Goal: Task Accomplishment & Management: Use online tool/utility

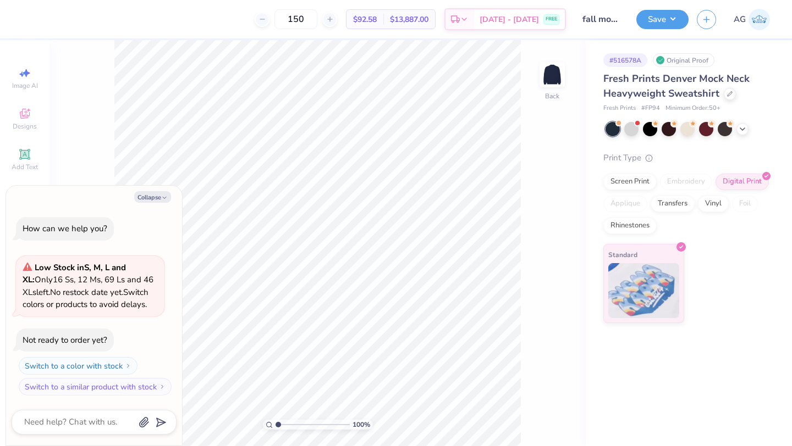
type textarea "x"
drag, startPoint x: 319, startPoint y: 17, endPoint x: 280, endPoint y: 16, distance: 39.0
click at [280, 16] on div "150" at bounding box center [296, 19] width 82 height 20
click at [338, 19] on icon at bounding box center [334, 19] width 8 height 8
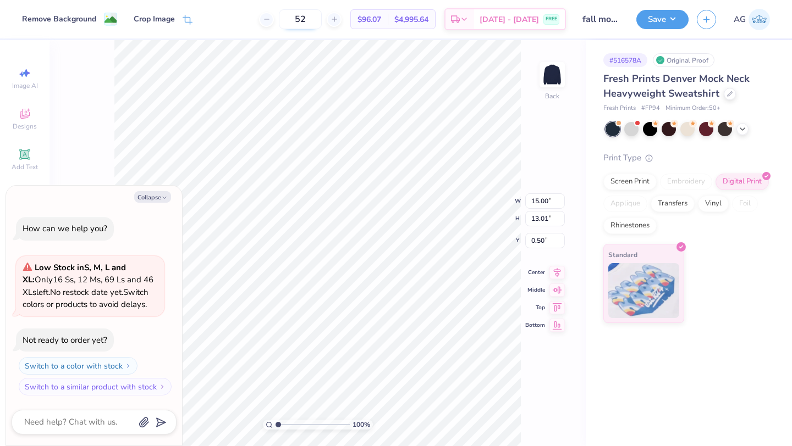
click at [338, 19] on icon at bounding box center [334, 19] width 8 height 8
drag, startPoint x: 328, startPoint y: 23, endPoint x: 291, endPoint y: 21, distance: 36.9
click at [291, 21] on div "53" at bounding box center [300, 19] width 82 height 20
type input "200"
click at [317, 18] on input "200" at bounding box center [295, 19] width 43 height 20
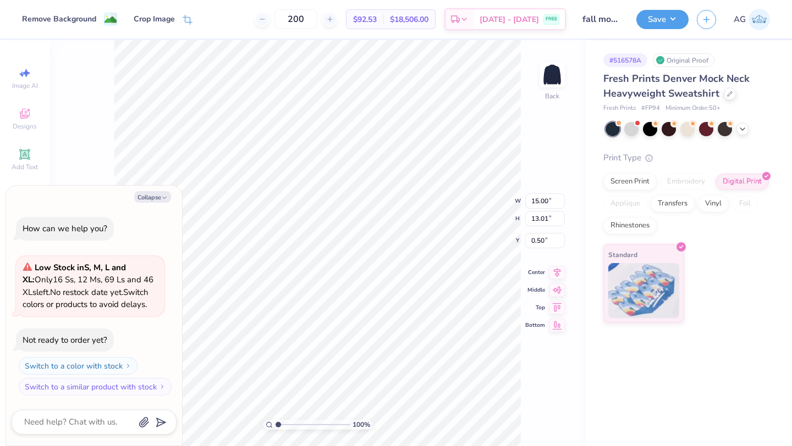
type textarea "x"
drag, startPoint x: 323, startPoint y: 20, endPoint x: 283, endPoint y: 20, distance: 39.6
click at [283, 20] on div "200" at bounding box center [296, 19] width 82 height 20
type input "50"
click at [637, 181] on div "Screen Print" at bounding box center [629, 180] width 53 height 16
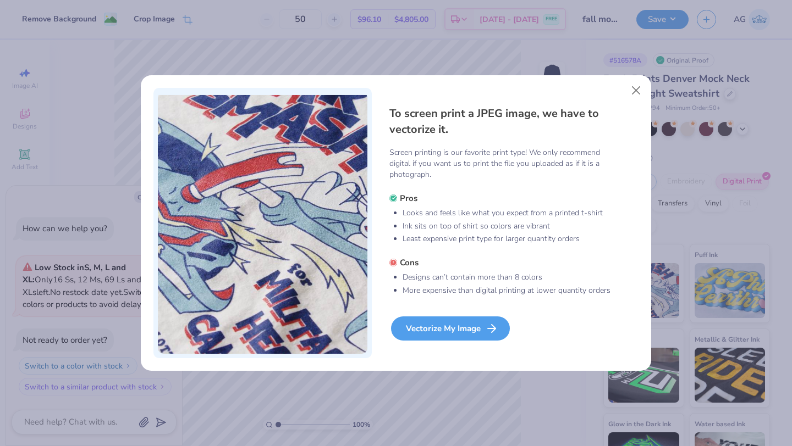
click at [461, 331] on div "Vectorize My Image" at bounding box center [450, 329] width 119 height 24
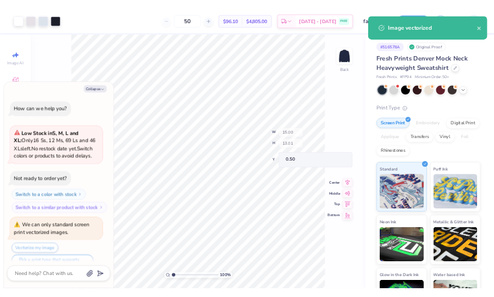
scroll to position [21, 0]
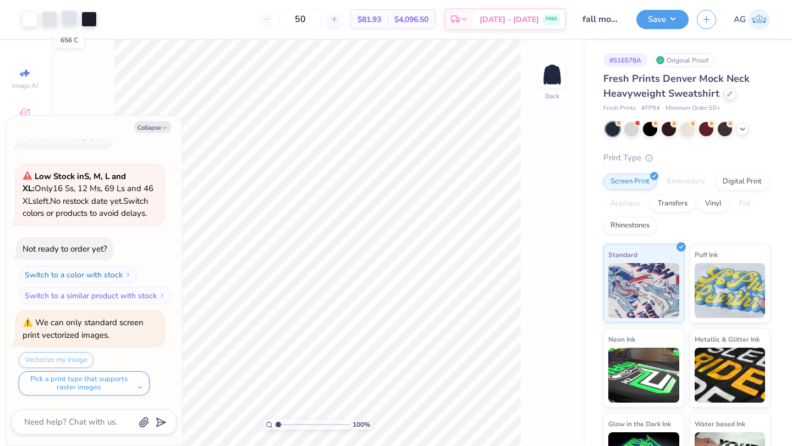
click at [68, 19] on div at bounding box center [69, 17] width 15 height 15
type textarea "x"
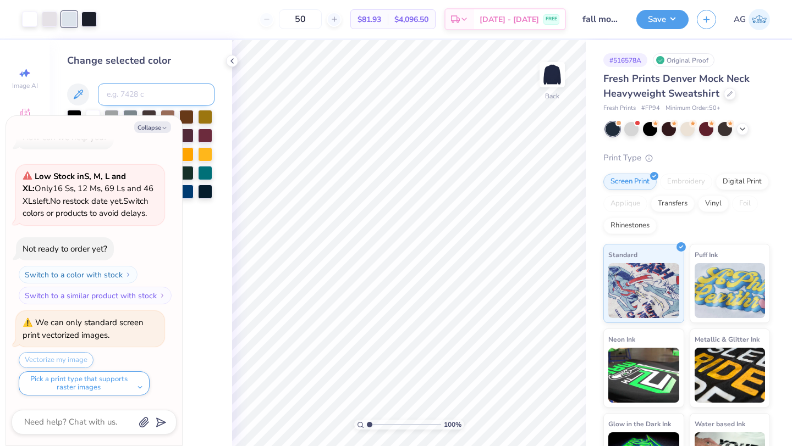
click at [119, 98] on input at bounding box center [156, 95] width 117 height 22
type input "663"
type textarea "x"
click at [322, 15] on input "50" at bounding box center [300, 19] width 43 height 20
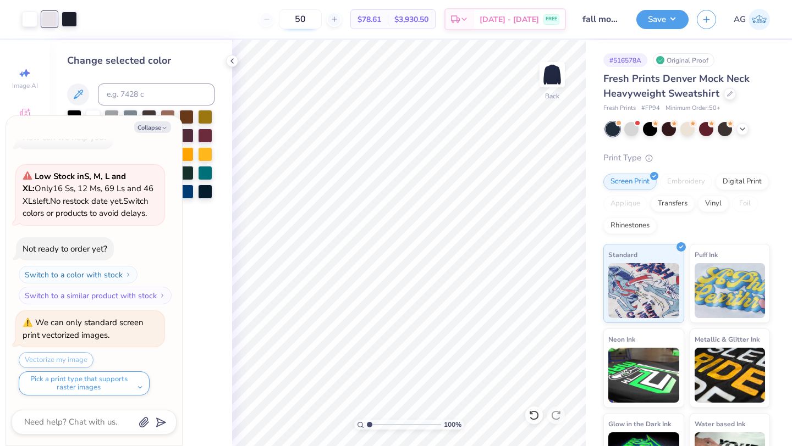
type input "5"
type input "100"
click at [675, 15] on button "Save" at bounding box center [662, 17] width 52 height 19
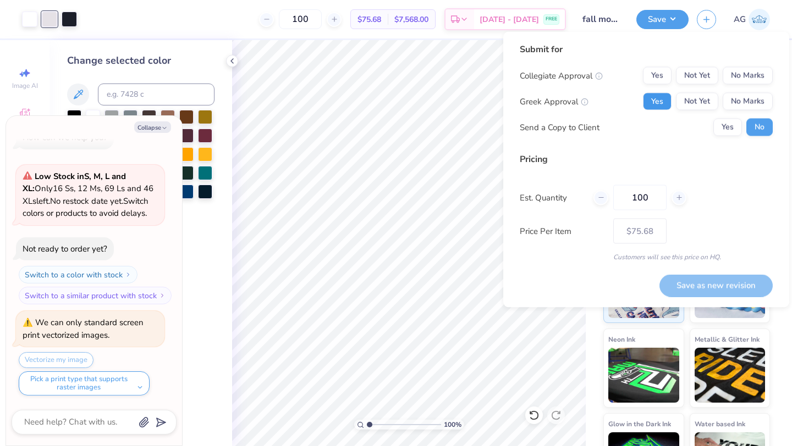
click at [664, 98] on button "Yes" at bounding box center [657, 102] width 29 height 18
click at [664, 80] on button "Yes" at bounding box center [657, 76] width 29 height 18
click at [731, 126] on button "Yes" at bounding box center [727, 128] width 29 height 18
type textarea "x"
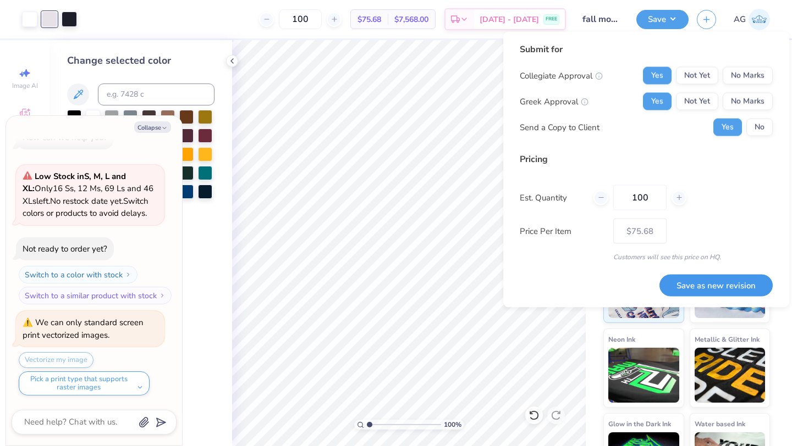
click at [710, 287] on button "Save as new revision" at bounding box center [715, 285] width 113 height 23
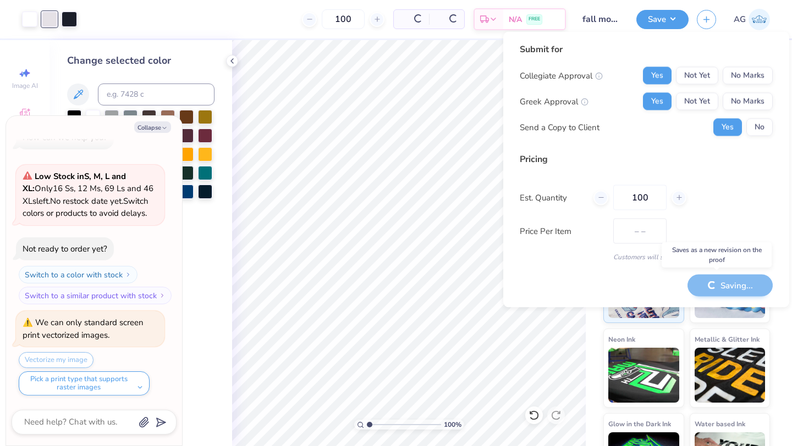
type input "$75.68"
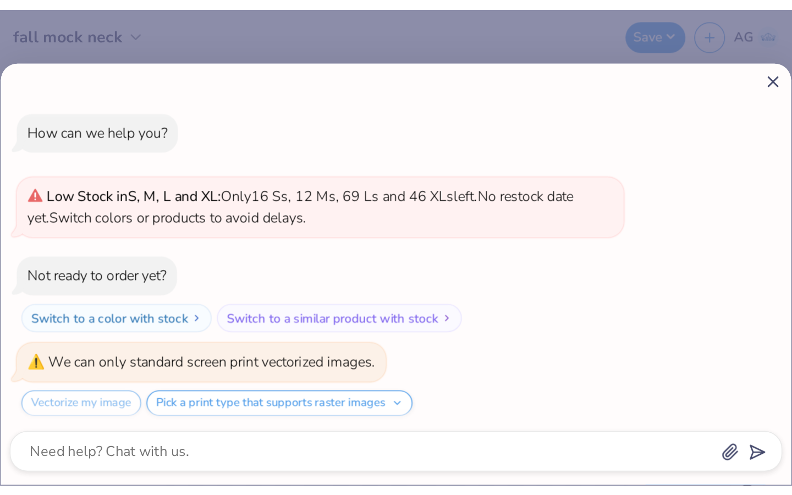
scroll to position [5, 0]
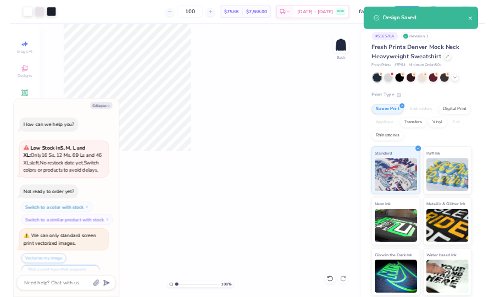
scroll to position [21, 0]
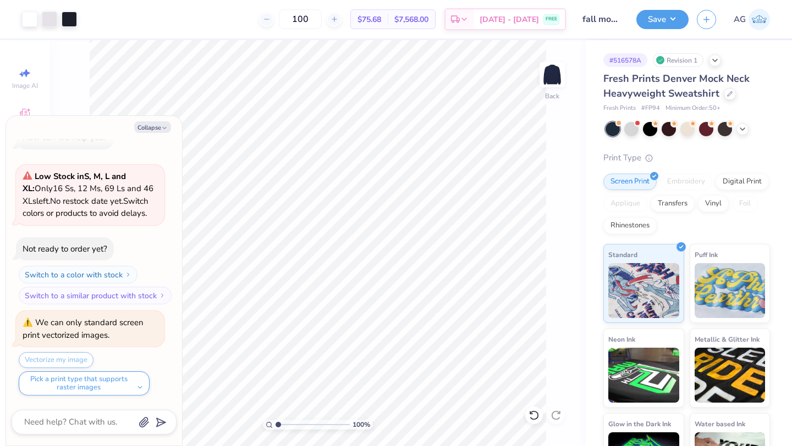
type textarea "x"
click at [322, 15] on input "100" at bounding box center [300, 19] width 43 height 20
type input "1"
type input "50"
type textarea "x"
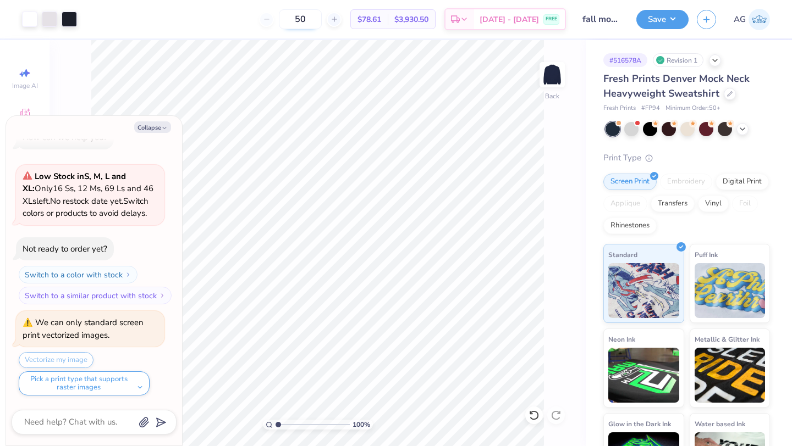
drag, startPoint x: 324, startPoint y: 17, endPoint x: 297, endPoint y: 17, distance: 27.5
click at [297, 17] on input "50" at bounding box center [300, 19] width 43 height 20
type input "100"
type textarea "x"
